Goal: Task Accomplishment & Management: Use online tool/utility

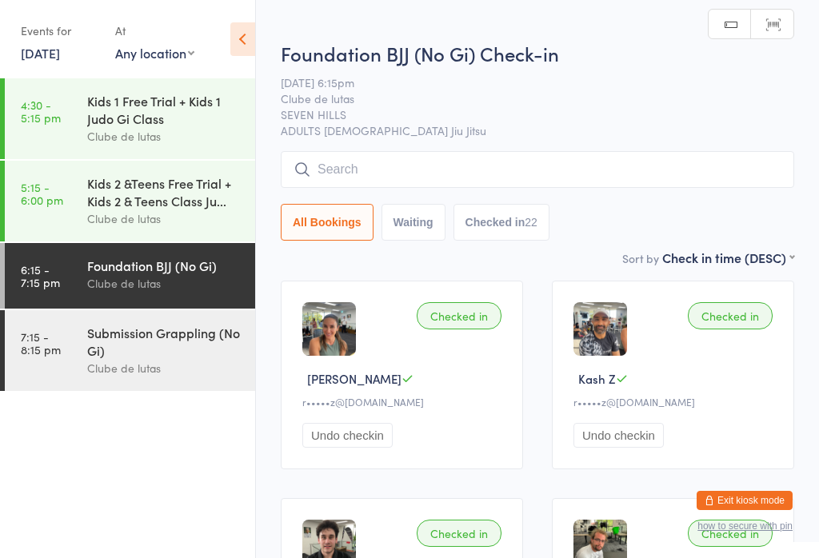
scroll to position [96, 0]
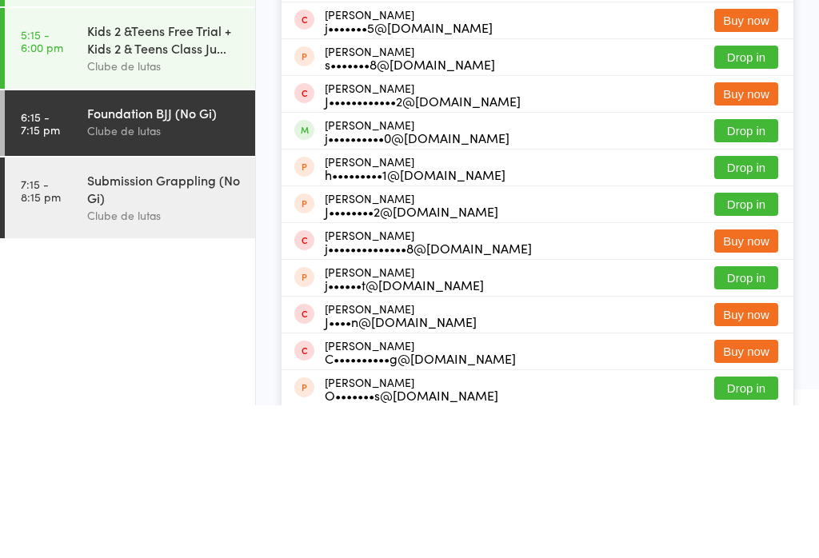
type input "[PERSON_NAME]"
click at [485, 81] on div "[PERSON_NAME] [PERSON_NAME] j•••••••u@[DOMAIN_NAME] Drop in" at bounding box center [538, 99] width 512 height 37
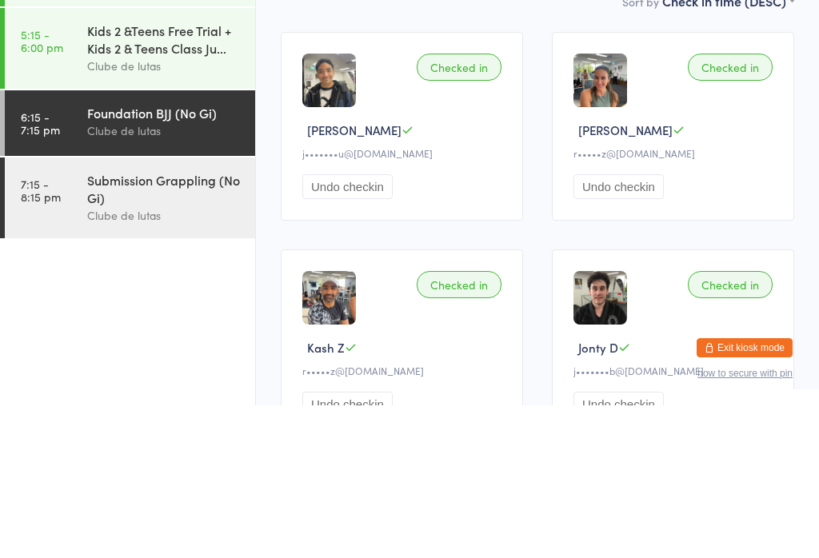
click at [669, 47] on input "search" at bounding box center [537, 65] width 513 height 37
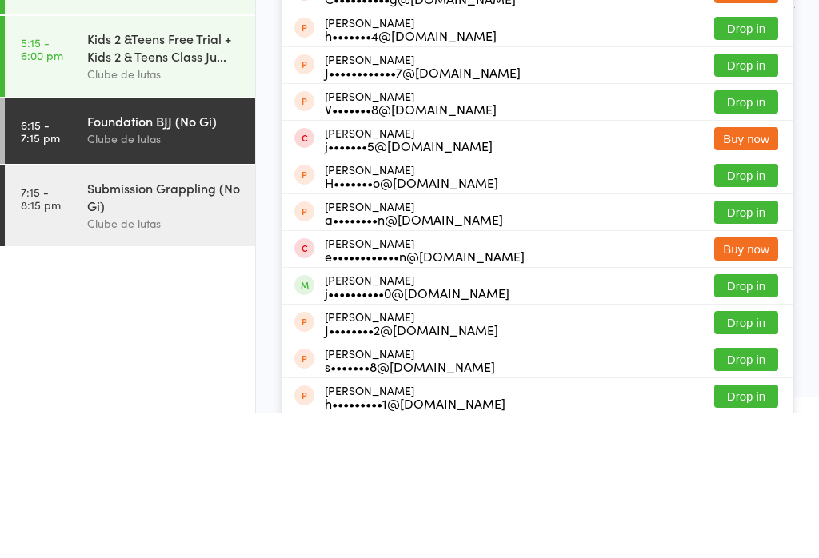
scroll to position [145, 0]
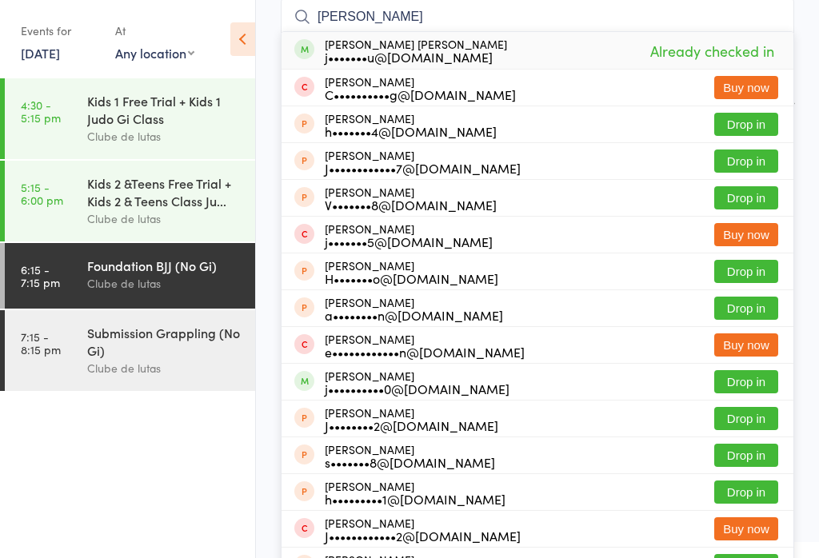
type input "[PERSON_NAME]"
click at [149, 506] on ul "4:30 - 5:15 pm Kids 1 Free Trial + Kids 1 Judo Gi Class Clube de lutas 5:15 - 6…" at bounding box center [127, 318] width 255 height 480
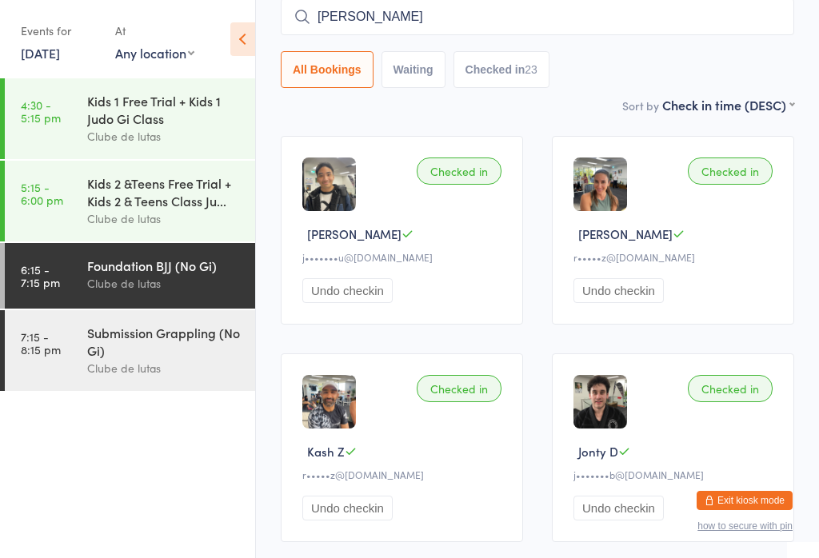
click at [98, 391] on div "Submission Grappling (No Gi) Clube de lutas" at bounding box center [171, 350] width 168 height 81
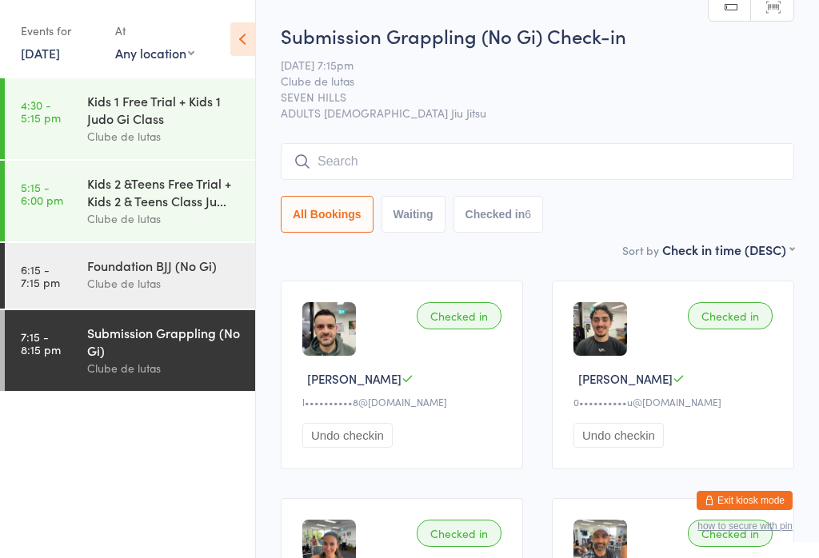
click at [596, 156] on input "search" at bounding box center [537, 161] width 513 height 37
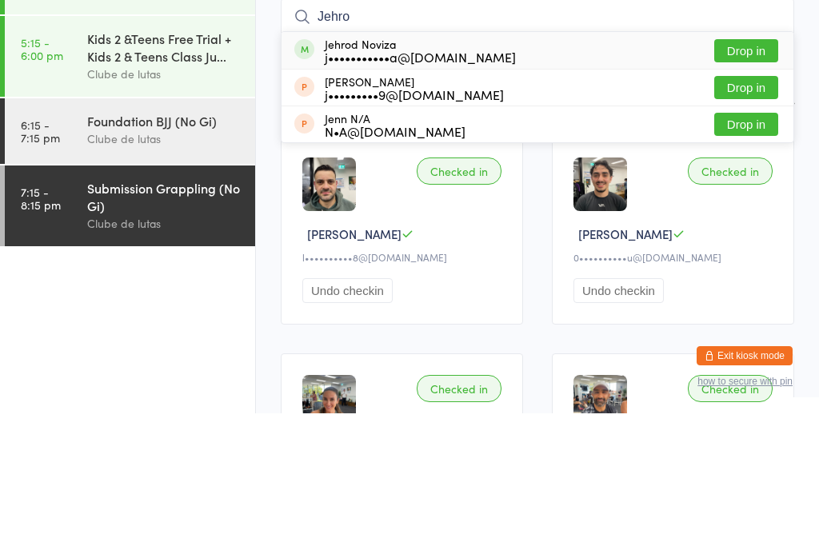
type input "Jehro"
click at [764, 184] on button "Drop in" at bounding box center [746, 195] width 64 height 23
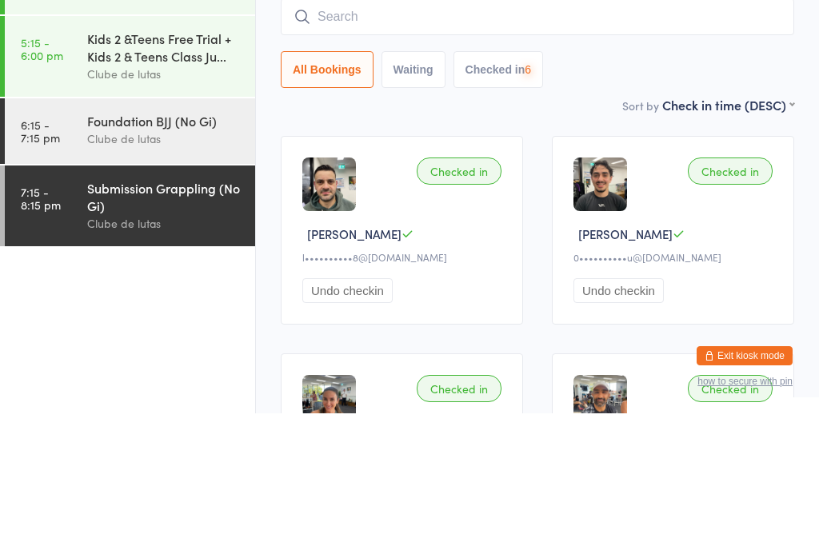
click at [693, 143] on input "search" at bounding box center [537, 161] width 513 height 37
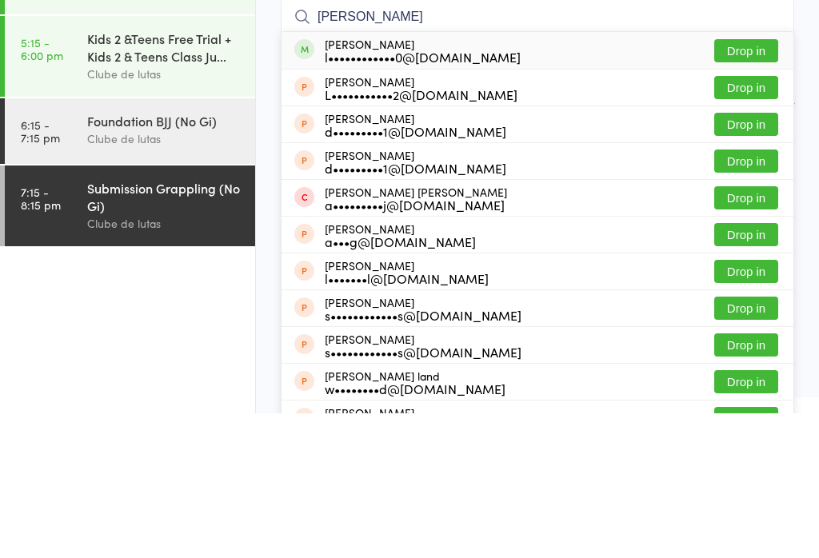
type input "[PERSON_NAME]"
click at [766, 184] on button "Drop in" at bounding box center [746, 195] width 64 height 23
